Goal: Information Seeking & Learning: Learn about a topic

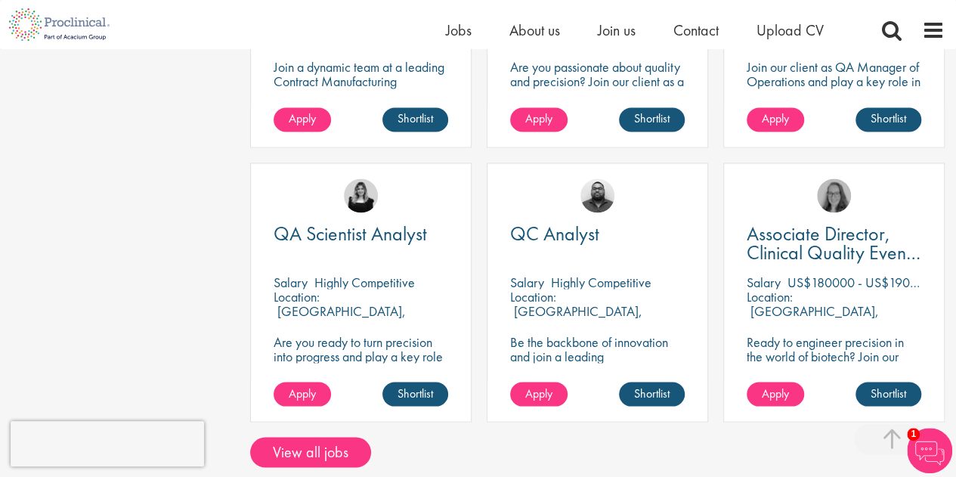
scroll to position [1360, 0]
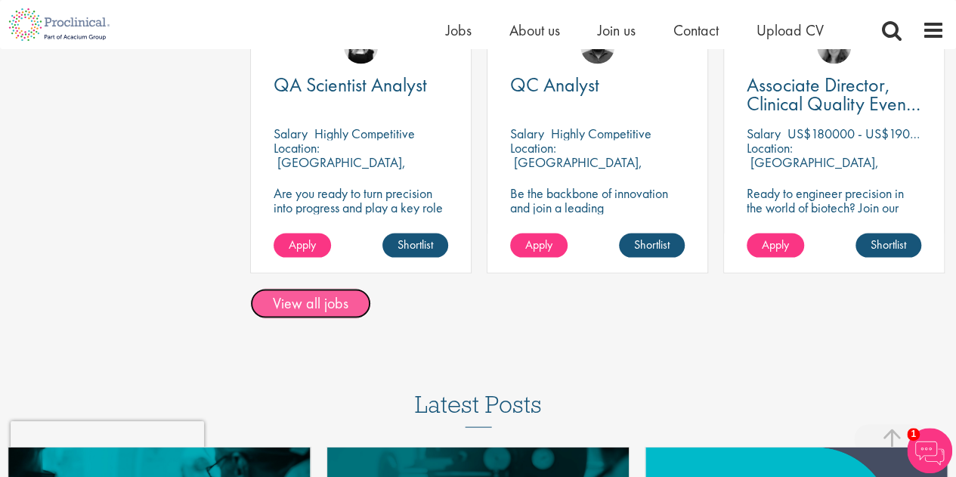
click at [311, 299] on link "View all jobs" at bounding box center [310, 303] width 121 height 30
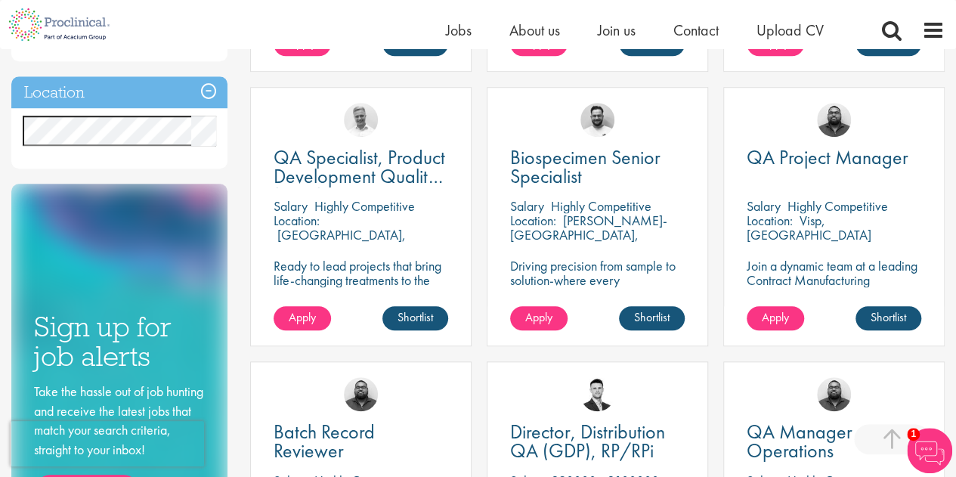
scroll to position [529, 0]
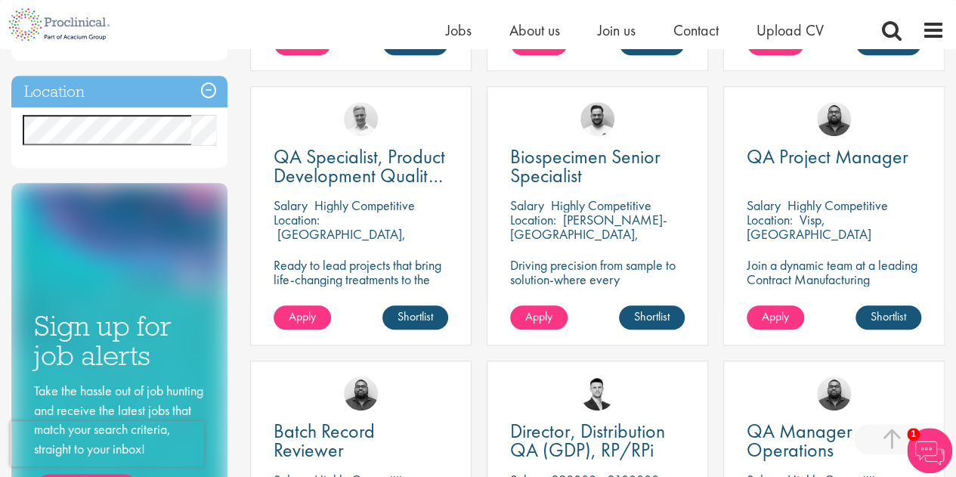
click at [204, 105] on h3 "Location" at bounding box center [119, 92] width 216 height 32
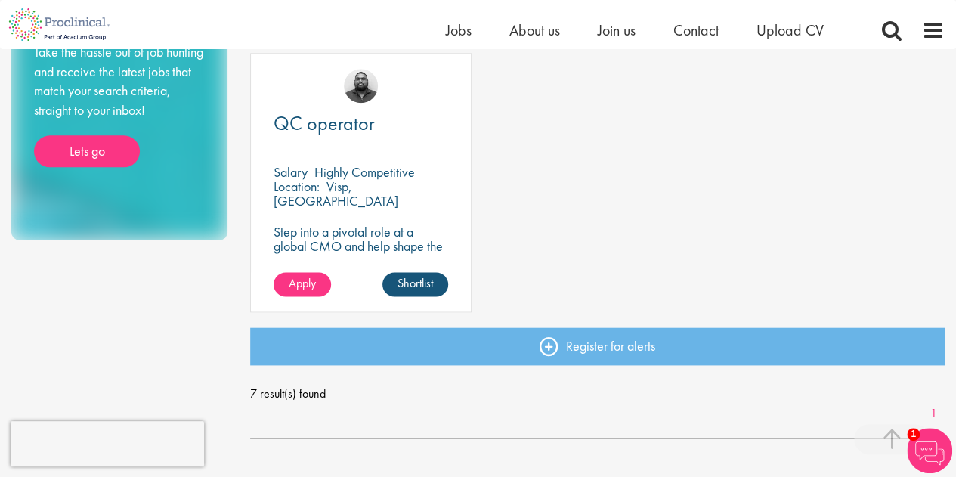
scroll to position [982, 0]
